Goal: Submit feedback/report problem

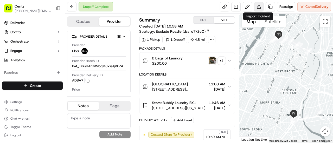
click at [257, 8] on button at bounding box center [258, 6] width 9 height 9
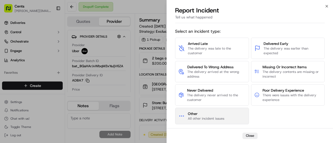
click at [214, 122] on button "Other All other incident issues" at bounding box center [212, 116] width 74 height 17
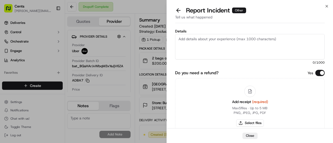
click at [212, 50] on textarea "Details" at bounding box center [249, 46] width 149 height 25
paste textarea "did not follow the provided instructions and picked up the incorrect bags. Inst…"
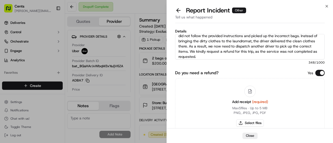
scroll to position [5, 0]
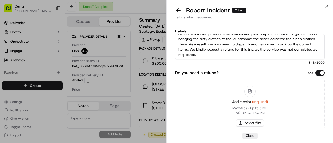
type textarea "did not follow the provided instructions and picked up the incorrect bags. Inst…"
click at [260, 103] on span "(required)" at bounding box center [260, 101] width 16 height 5
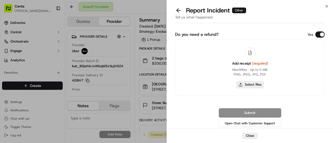
click at [251, 84] on button "Select files" at bounding box center [250, 84] width 28 height 7
type input "C:\fakepath\Screenshot [DATE] 120729.png"
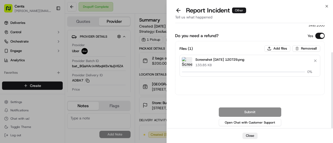
scroll to position [37, 0]
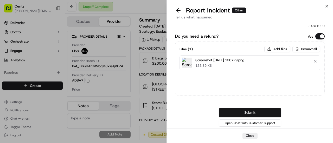
click at [248, 110] on button "Submit" at bounding box center [249, 112] width 62 height 9
